Goal: Task Accomplishment & Management: Complete application form

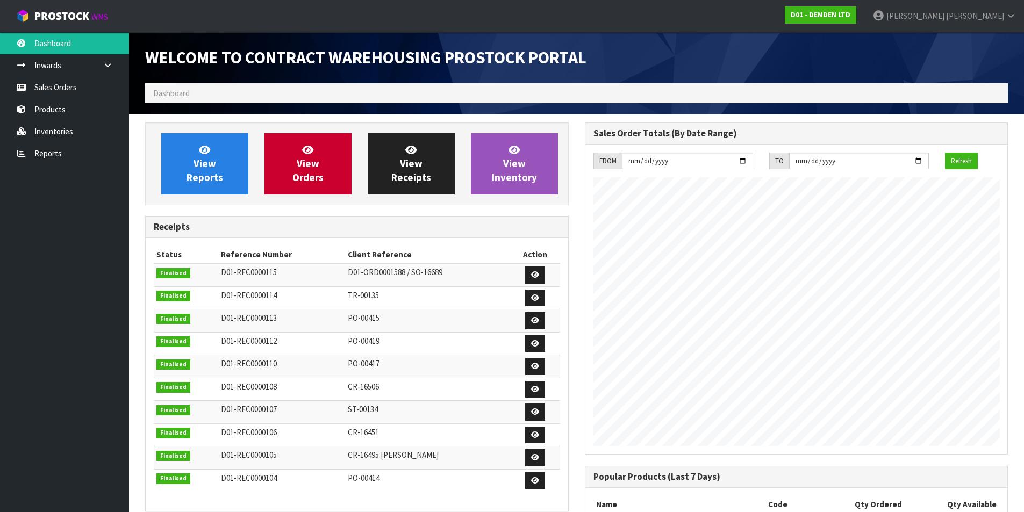
scroll to position [457, 439]
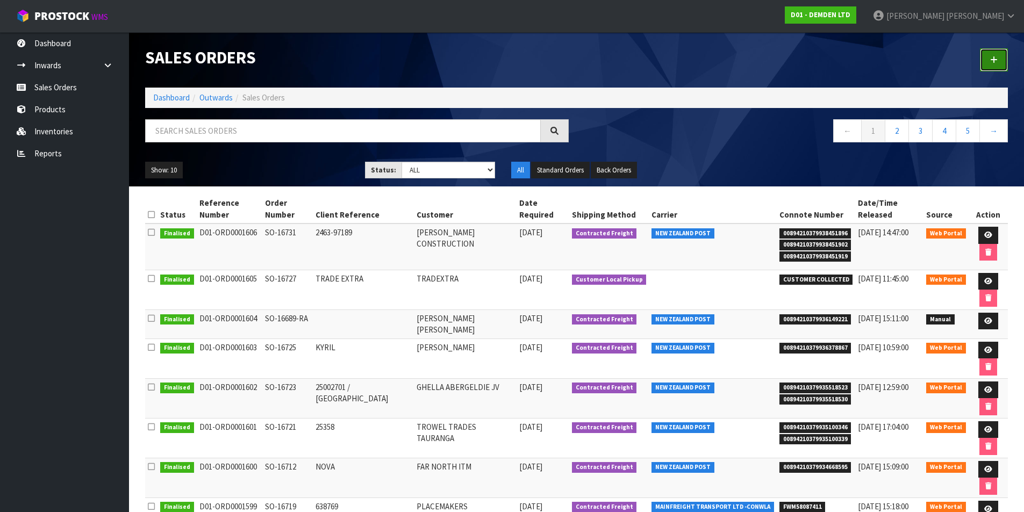
click at [994, 56] on icon at bounding box center [994, 60] width 8 height 8
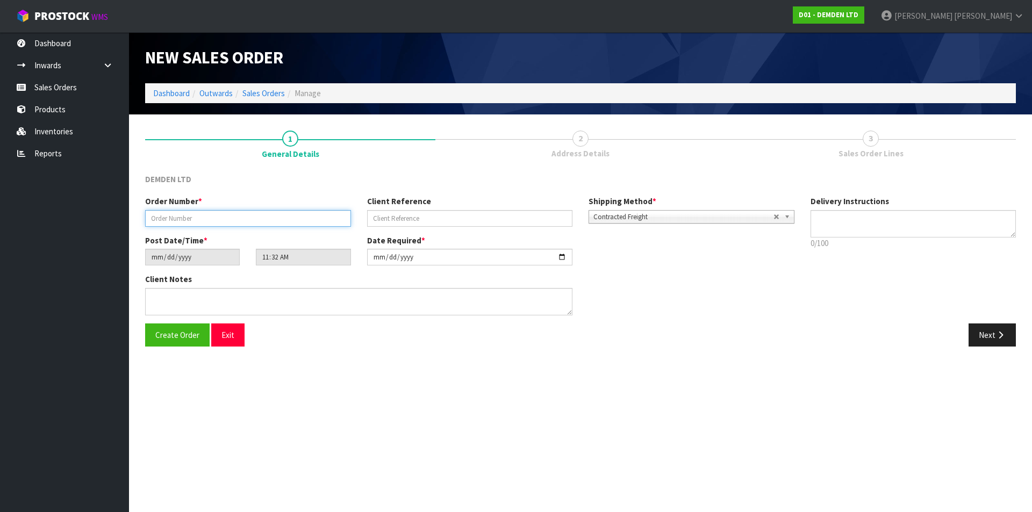
click at [282, 223] on input "text" at bounding box center [248, 218] width 206 height 17
type input "TR-00136"
click at [982, 331] on button "Next" at bounding box center [992, 335] width 47 height 23
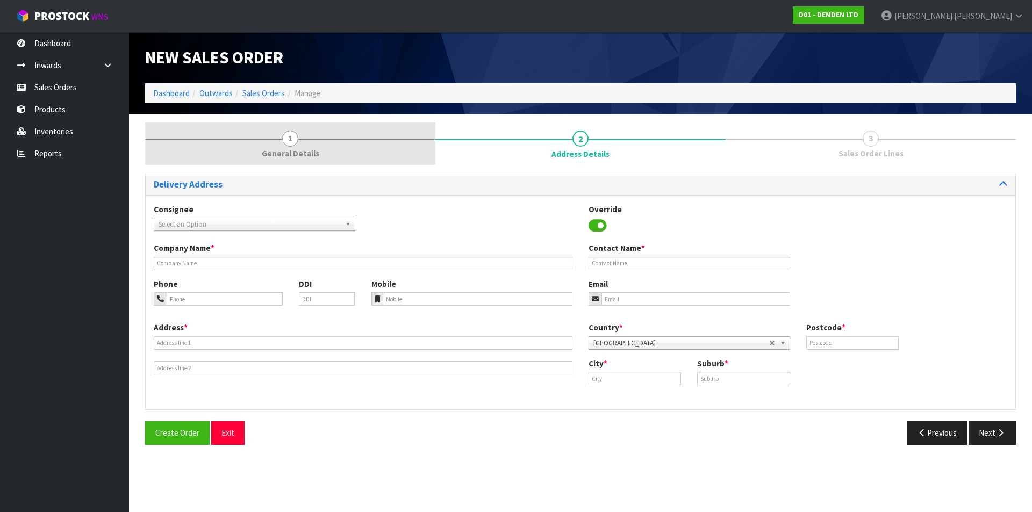
click at [287, 136] on span "1" at bounding box center [290, 139] width 16 height 16
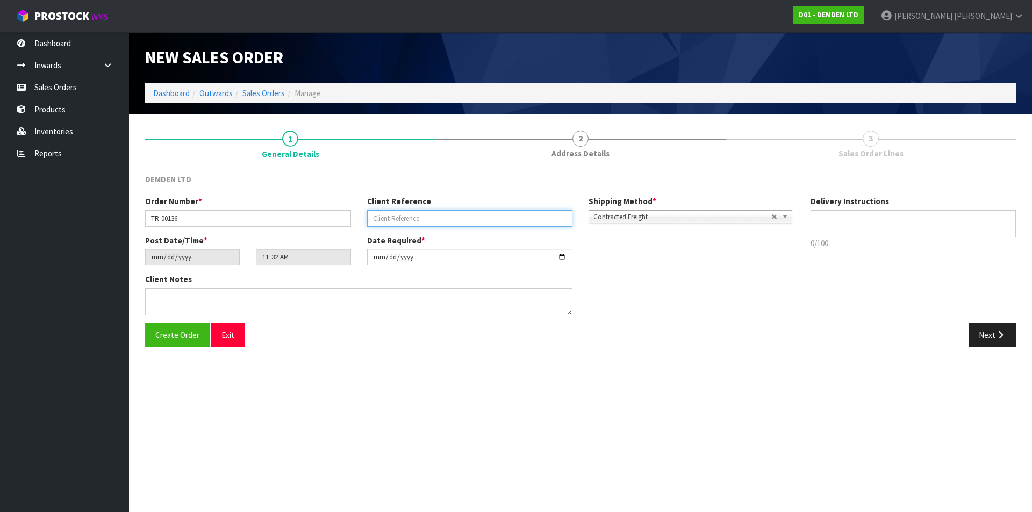
click at [415, 214] on input "text" at bounding box center [470, 218] width 206 height 17
type input "[PERSON_NAME]"
click at [987, 326] on button "Next" at bounding box center [992, 335] width 47 height 23
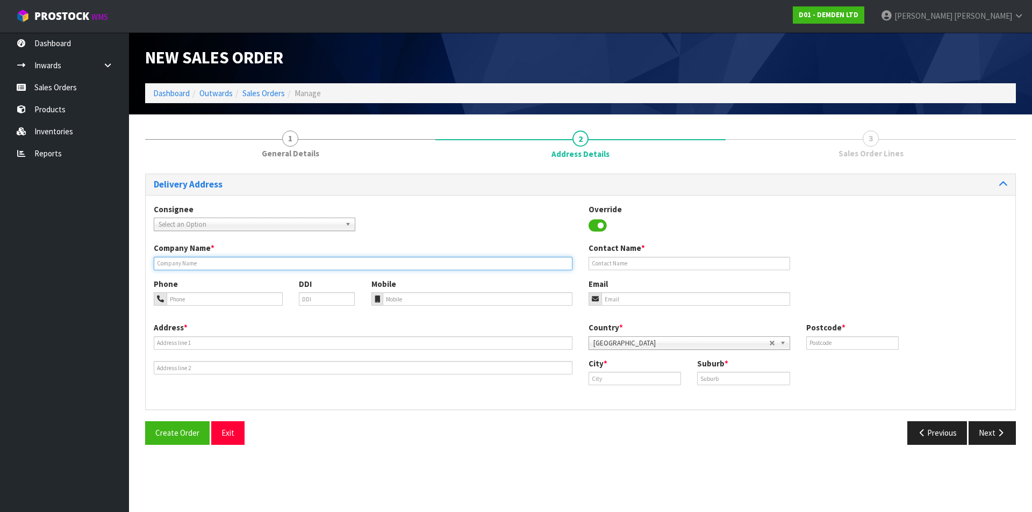
click at [188, 266] on input "text" at bounding box center [363, 263] width 419 height 13
type input "MAINFREIGHT"
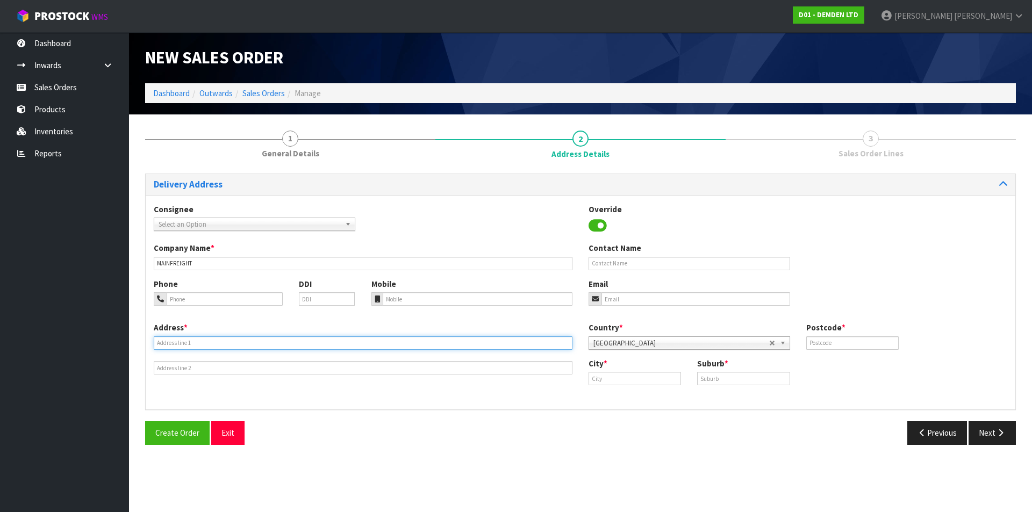
click at [192, 341] on input "text" at bounding box center [363, 343] width 419 height 13
type input "[STREET_ADDRESS][PERSON_NAME]"
type input "3119"
type input "m"
type input "Mt Maunganui"
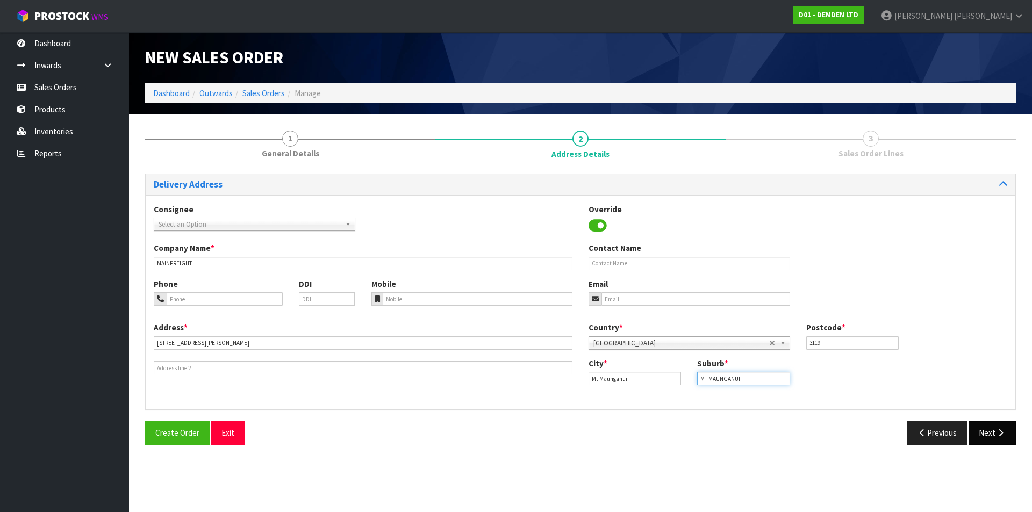
type input "MT MAUNGANUI"
click at [1001, 436] on icon "button" at bounding box center [1001, 433] width 10 height 8
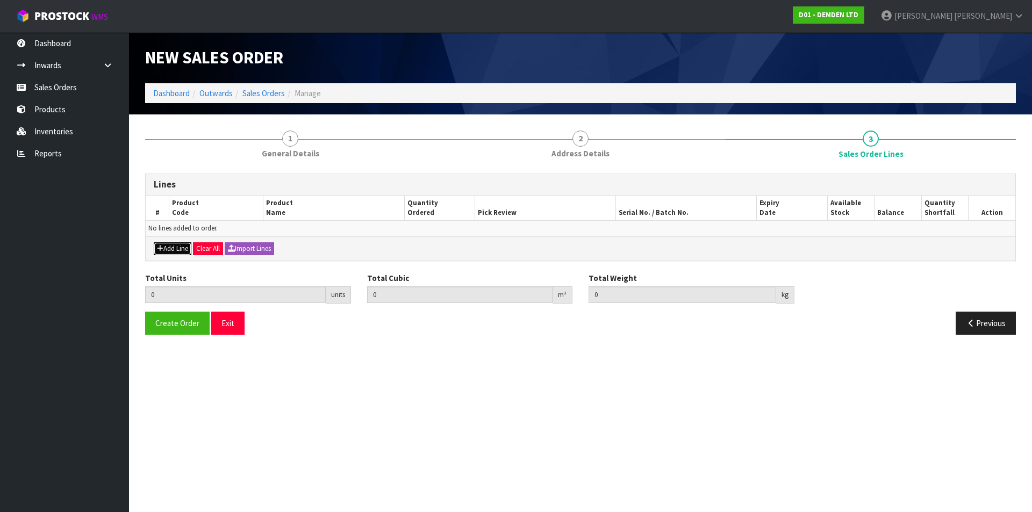
click at [183, 247] on button "Add Line" at bounding box center [173, 249] width 38 height 13
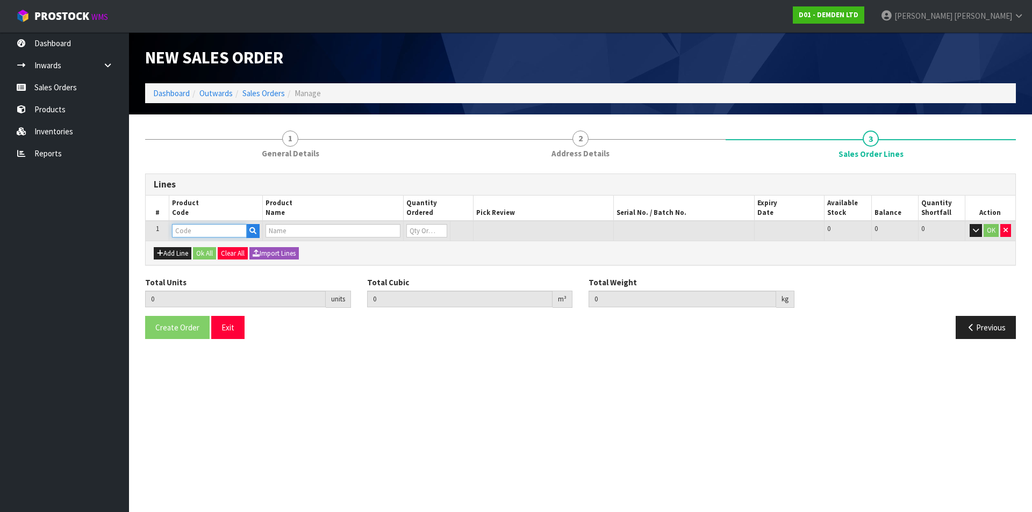
click at [182, 226] on input "text" at bounding box center [209, 230] width 75 height 13
type input "185220"
click at [190, 250] on strong "185220" at bounding box center [196, 249] width 26 height 10
type input "185220"
type input "0.000000"
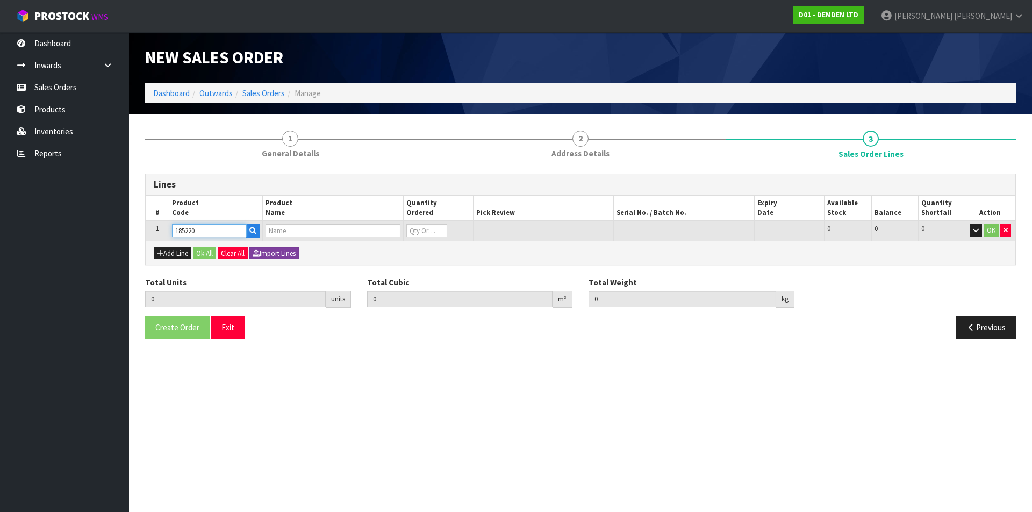
type input "0.000"
type input "XYPEX MEGA MIX 2"
type input "0"
click at [409, 230] on input "0" at bounding box center [427, 230] width 41 height 13
type input "10"
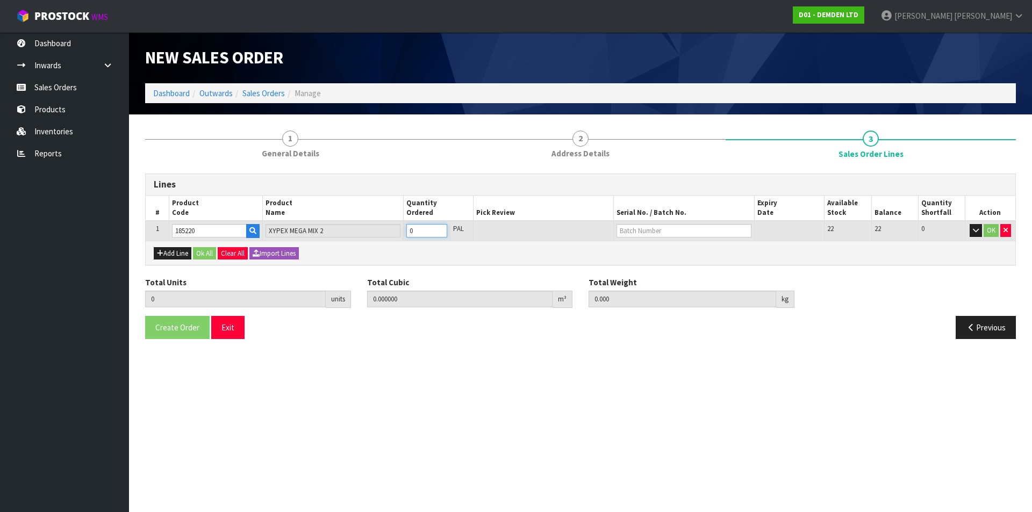
type input "0.369"
type input "208"
type input "10"
click at [648, 228] on input "text" at bounding box center [684, 230] width 134 height 13
click at [655, 265] on link "26124AC" at bounding box center [660, 263] width 85 height 15
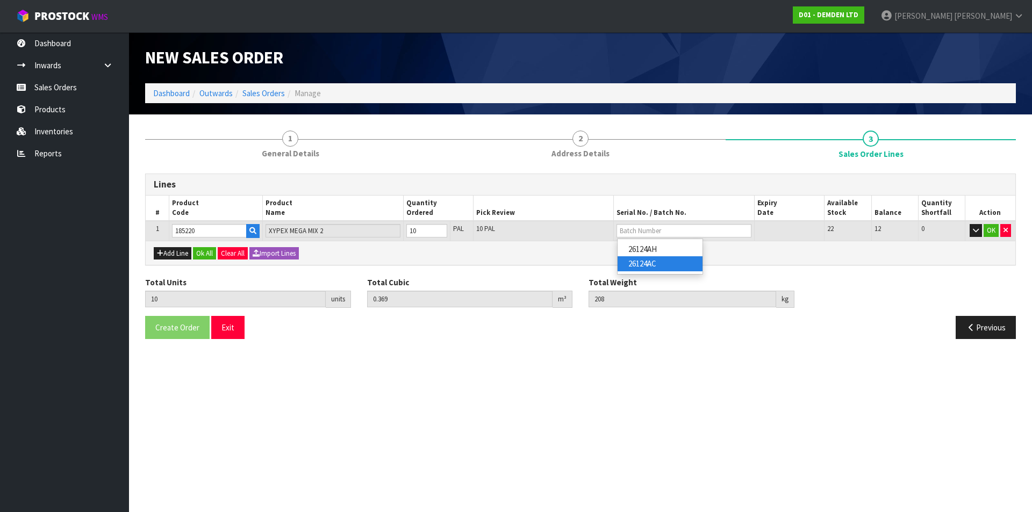
type input "26124AC"
click at [181, 254] on button "Add Line" at bounding box center [173, 253] width 38 height 13
type input "0"
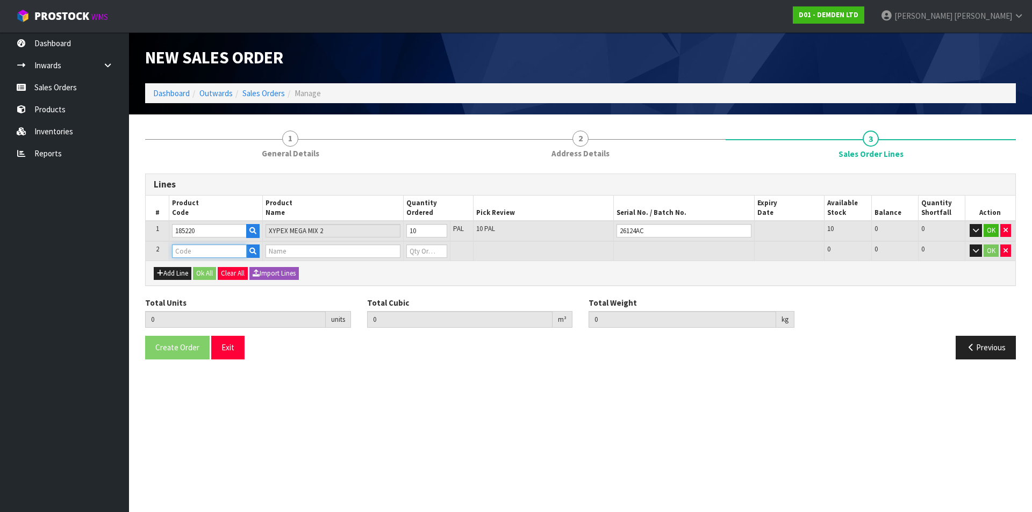
click at [185, 250] on input "text" at bounding box center [209, 251] width 75 height 13
type input "185220"
click at [203, 271] on strong "185220" at bounding box center [196, 270] width 26 height 10
type input "185220"
type input "10"
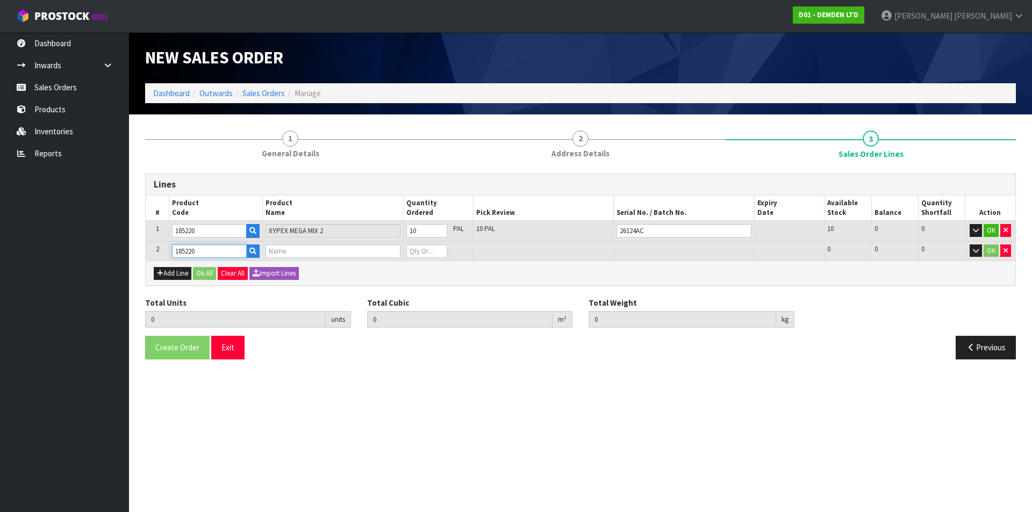
type input "0.369"
type input "208"
type input "XYPEX MEGA MIX 2"
type input "0"
click at [413, 246] on input "0" at bounding box center [427, 251] width 41 height 13
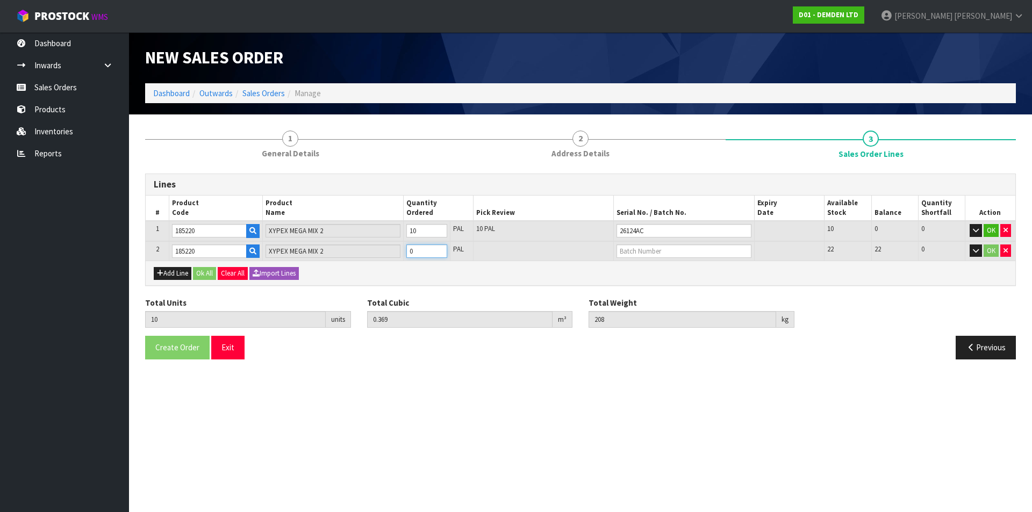
type input "0"
type input "11"
type input "0.4059"
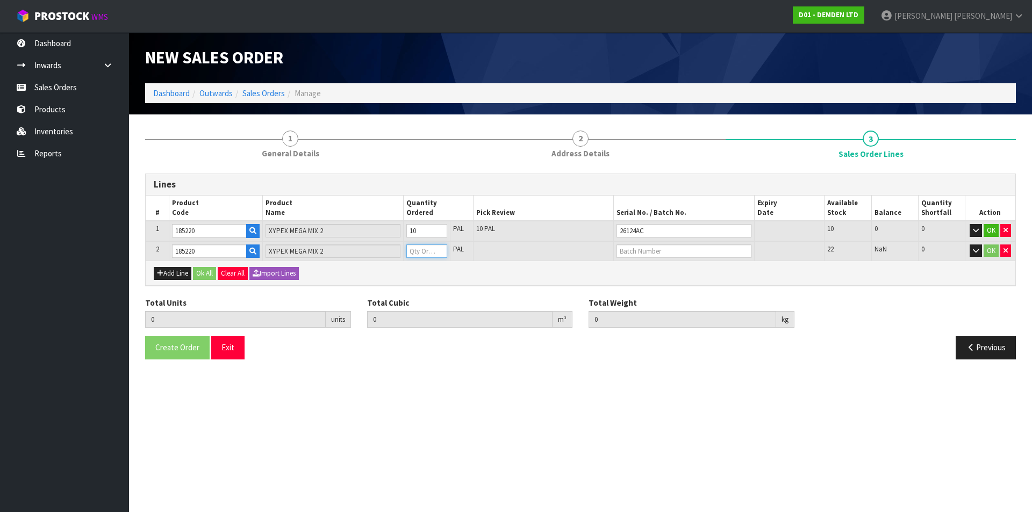
type input "228.8"
type input "1"
type input "22"
type input "0.8118"
type input "457.6"
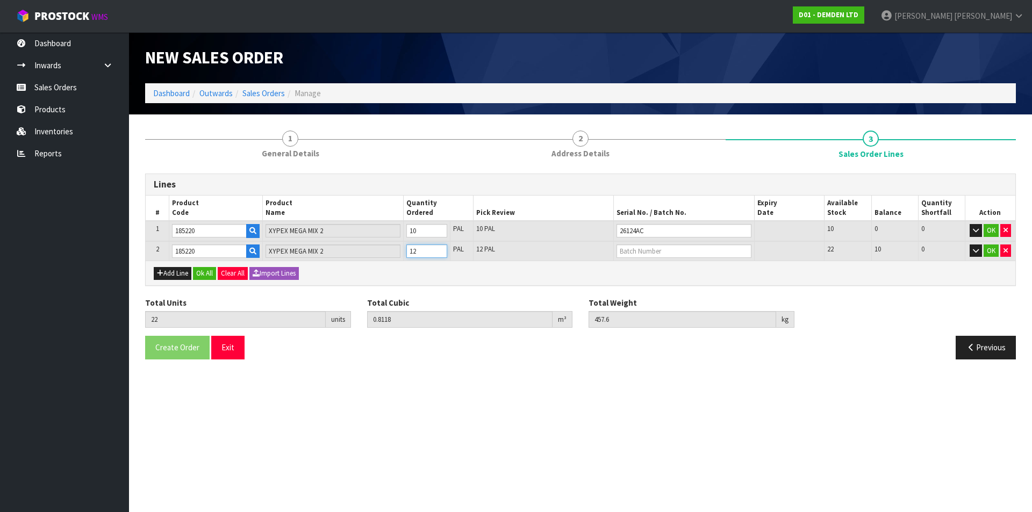
type input "12"
click at [666, 251] on input "text" at bounding box center [684, 251] width 134 height 13
click at [644, 272] on link "26124AH" at bounding box center [660, 269] width 85 height 15
type input "26124AH"
click at [206, 274] on button "Ok All" at bounding box center [204, 273] width 23 height 13
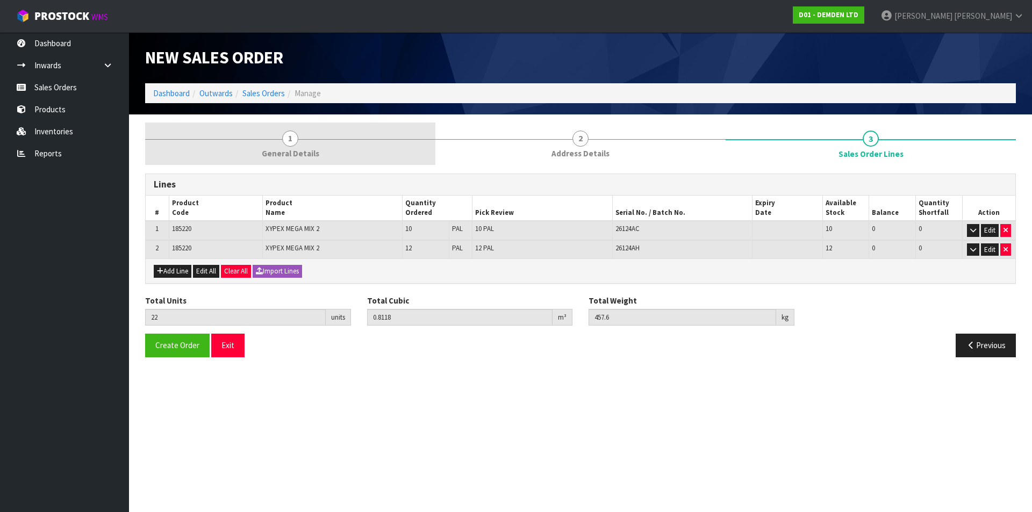
click at [291, 144] on span "1" at bounding box center [290, 139] width 16 height 16
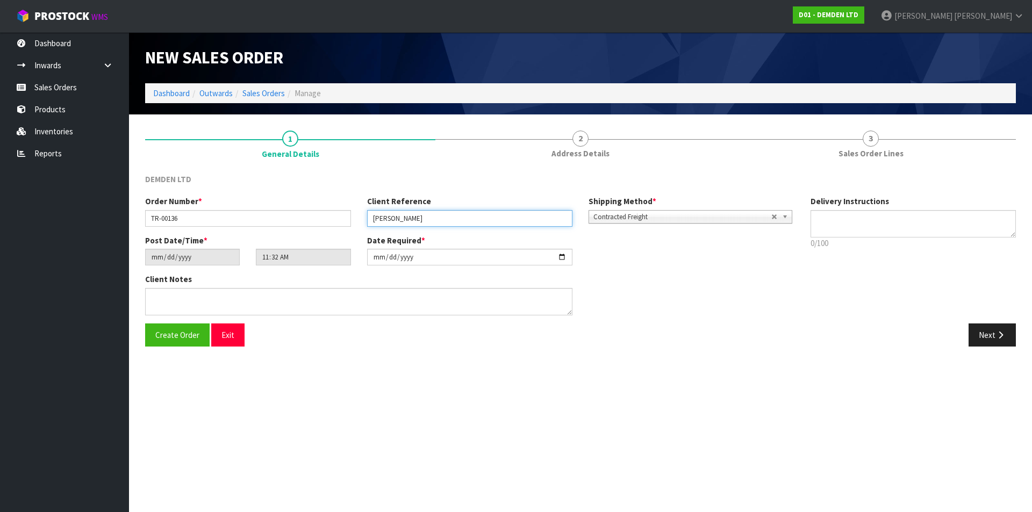
click at [410, 216] on input "[PERSON_NAME]" at bounding box center [470, 218] width 206 height 17
type input "[PERSON_NAME]"
click at [986, 327] on button "Next" at bounding box center [992, 335] width 47 height 23
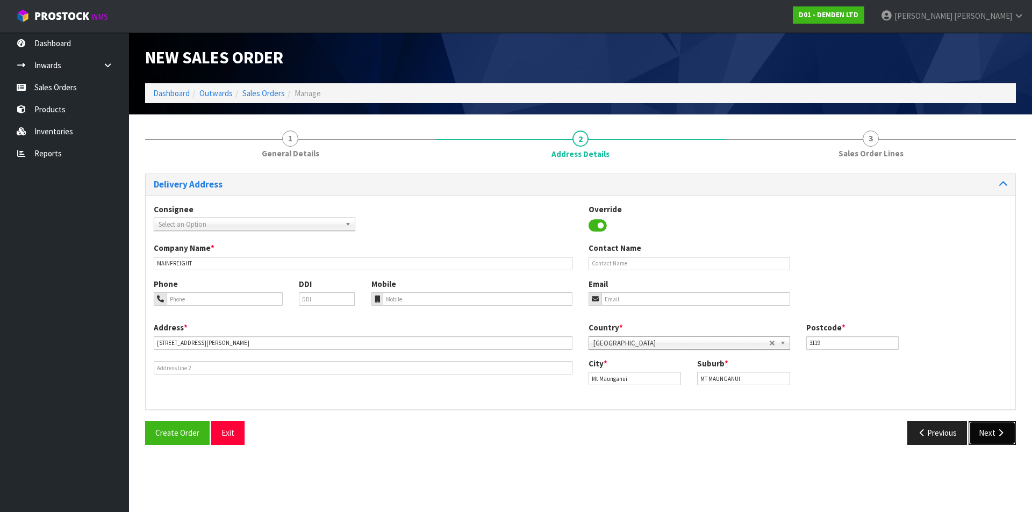
click at [999, 436] on icon "button" at bounding box center [1001, 433] width 10 height 8
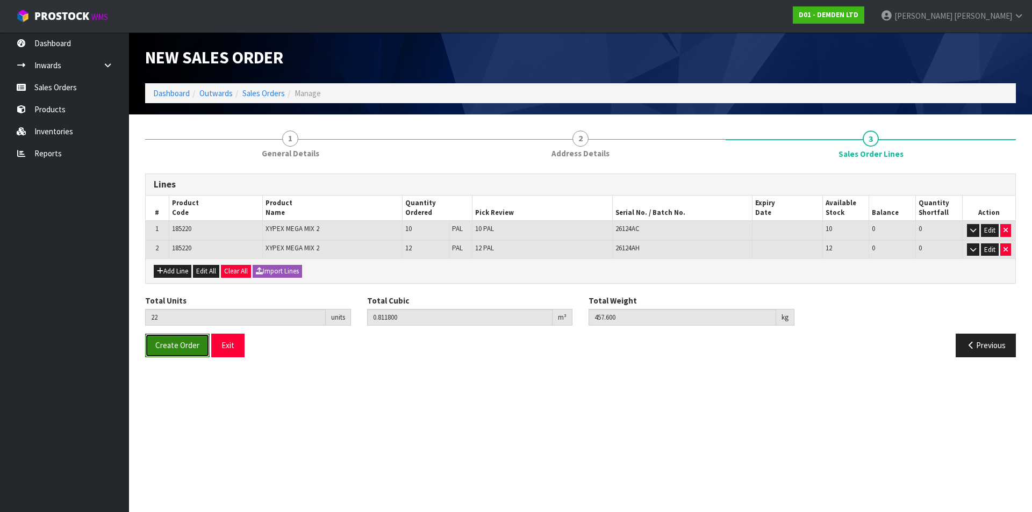
click at [174, 347] on span "Create Order" at bounding box center [177, 345] width 44 height 10
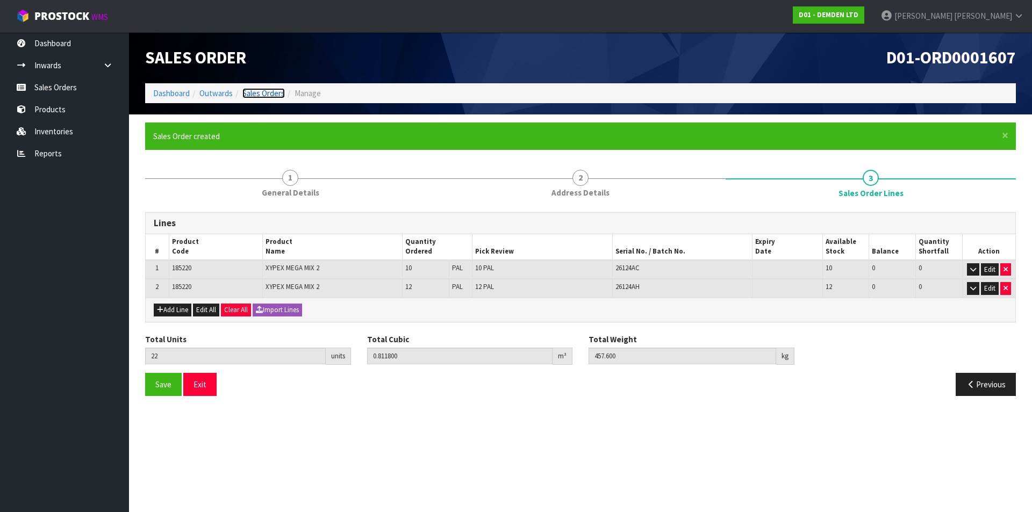
click at [261, 89] on link "Sales Orders" at bounding box center [264, 93] width 42 height 10
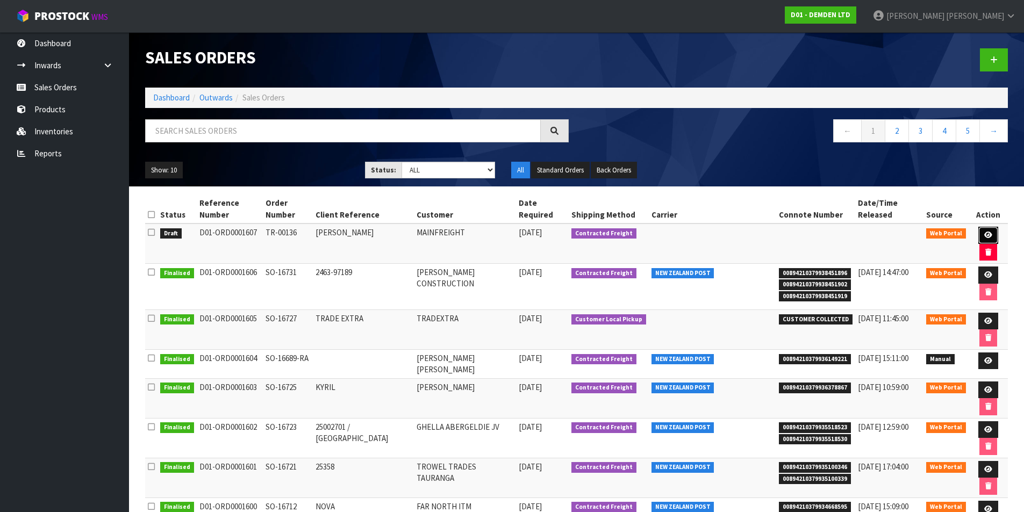
click at [985, 232] on icon at bounding box center [989, 235] width 8 height 7
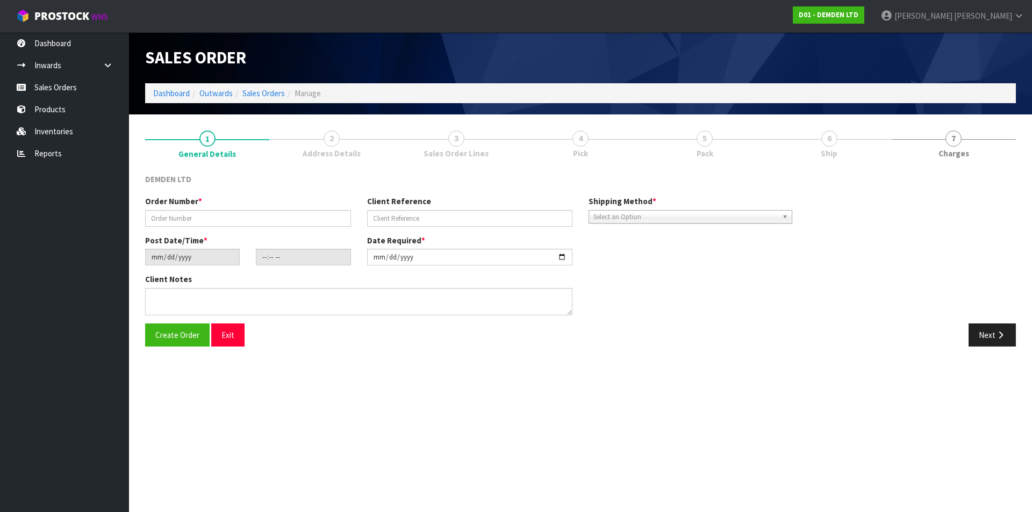
type input "TR-00136"
type input "[PERSON_NAME]"
type input "[DATE]"
type input "11:32:00.000"
type input "[DATE]"
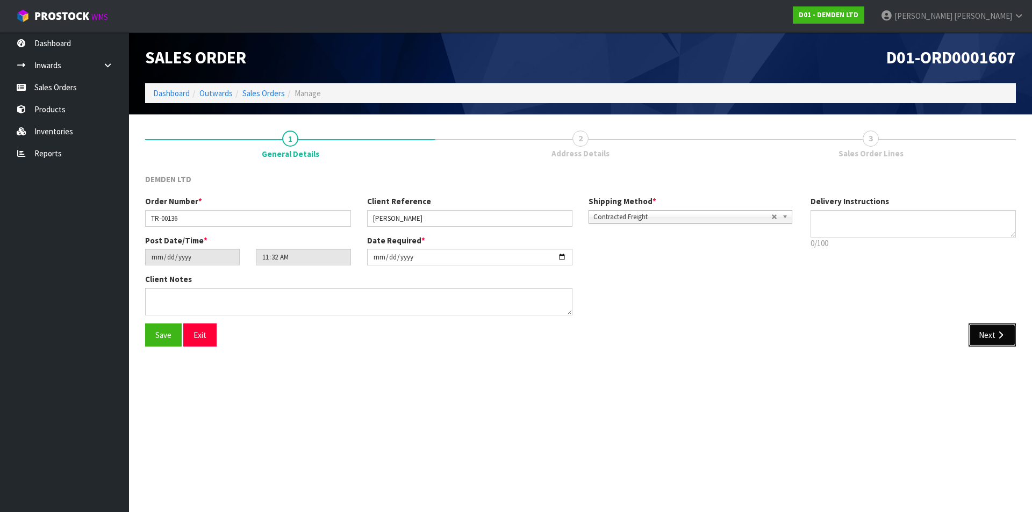
click at [995, 339] on button "Next" at bounding box center [992, 335] width 47 height 23
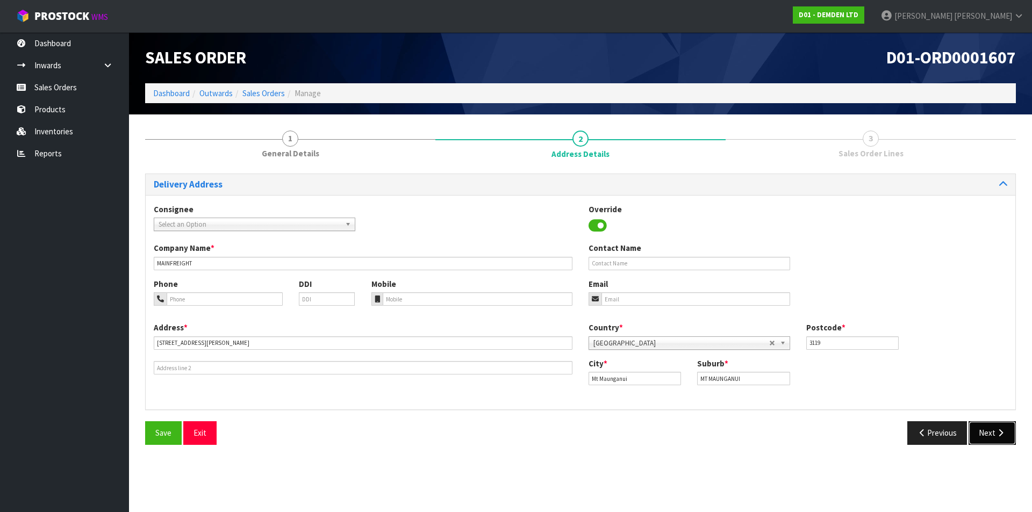
click at [998, 436] on icon "button" at bounding box center [1001, 433] width 10 height 8
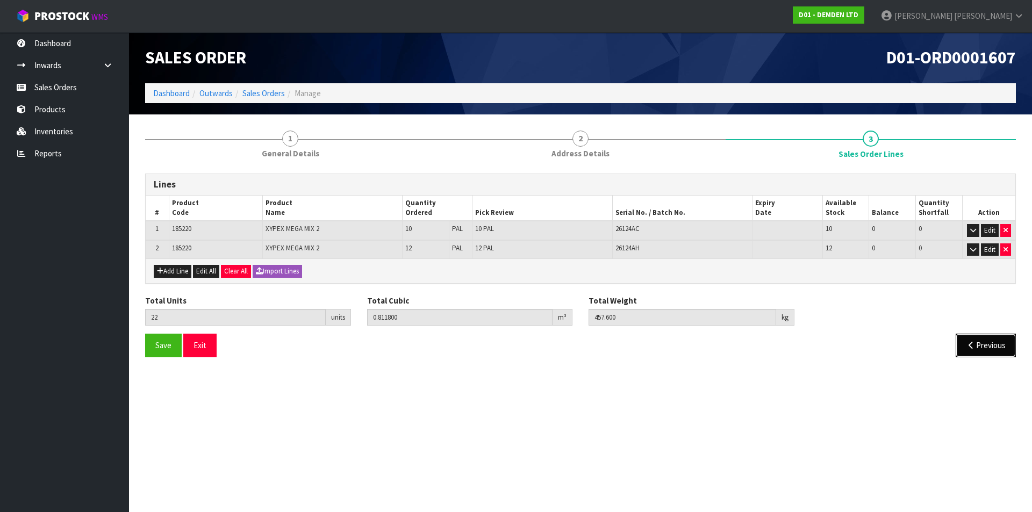
click at [978, 339] on button "Previous" at bounding box center [986, 345] width 60 height 23
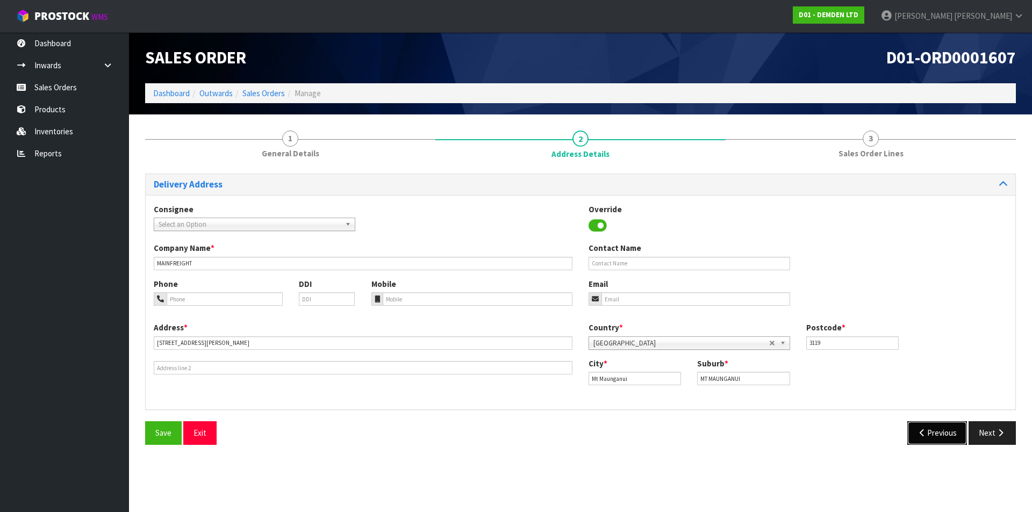
click at [938, 435] on button "Previous" at bounding box center [938, 433] width 60 height 23
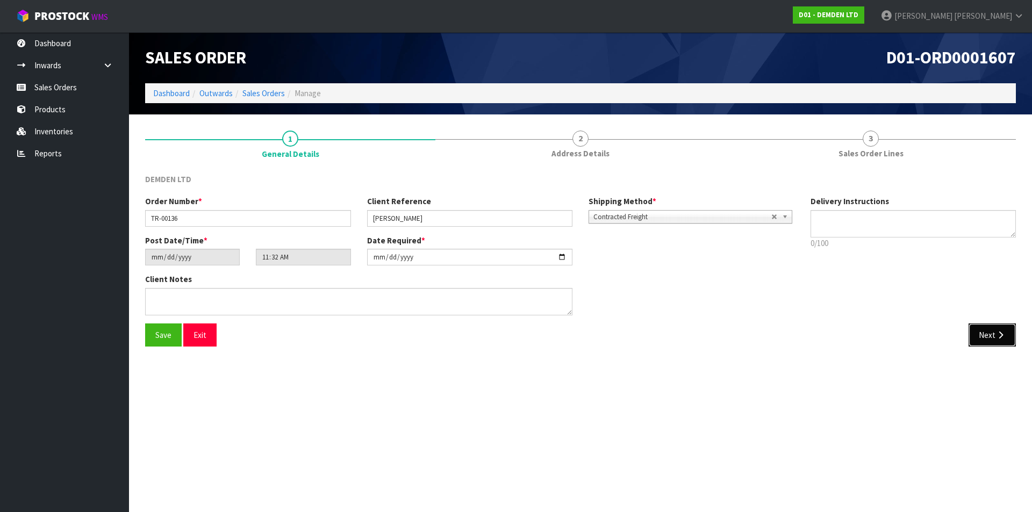
click at [1009, 334] on button "Next" at bounding box center [992, 335] width 47 height 23
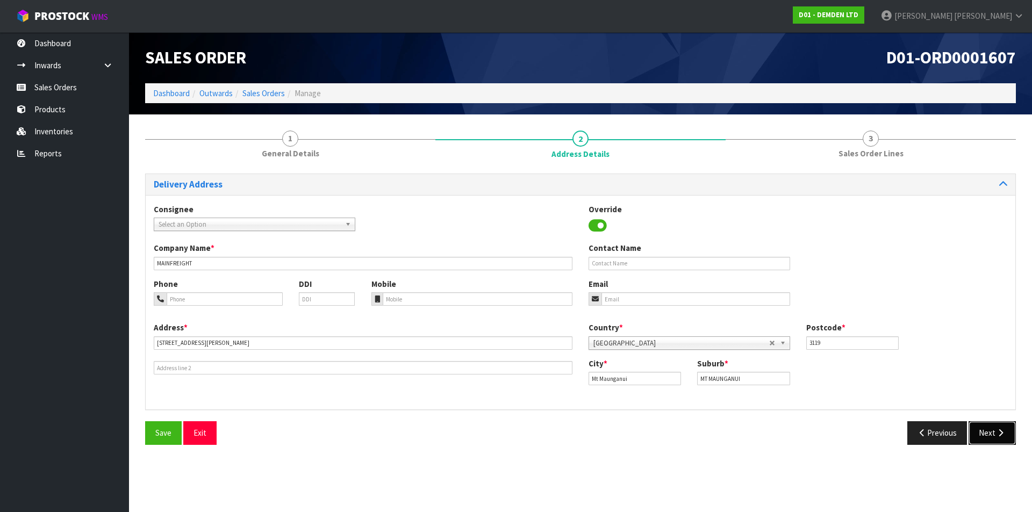
click at [989, 432] on button "Next" at bounding box center [992, 433] width 47 height 23
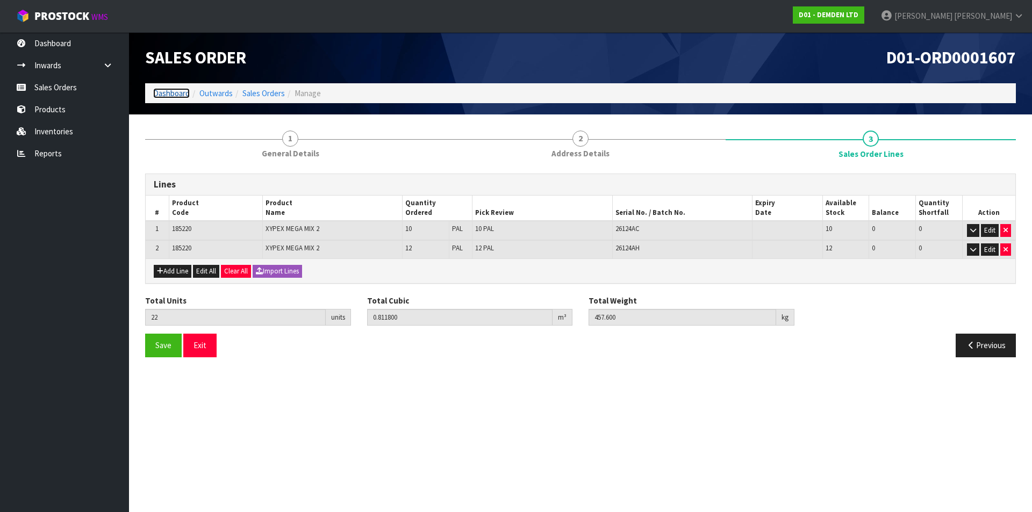
click at [159, 92] on link "Dashboard" at bounding box center [171, 93] width 37 height 10
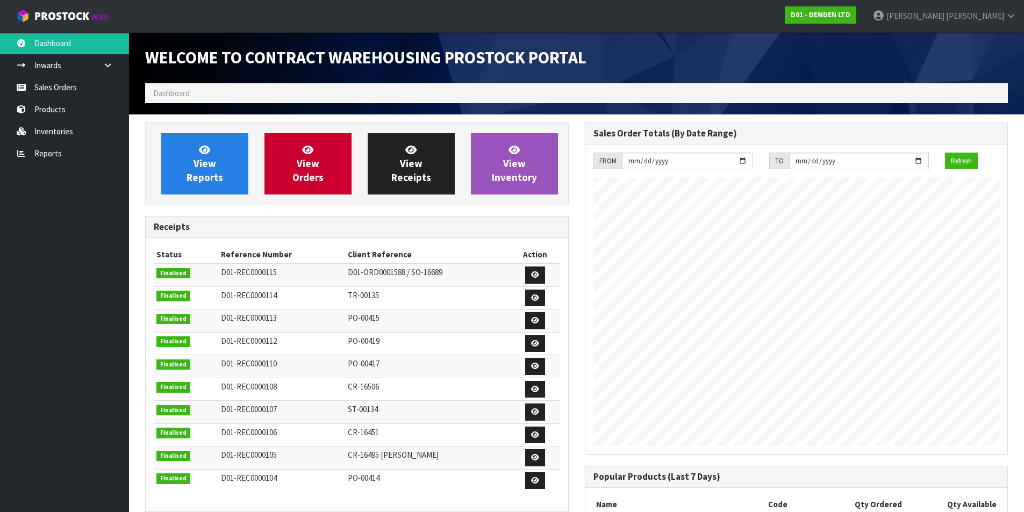
scroll to position [474, 439]
